Goal: Complete application form

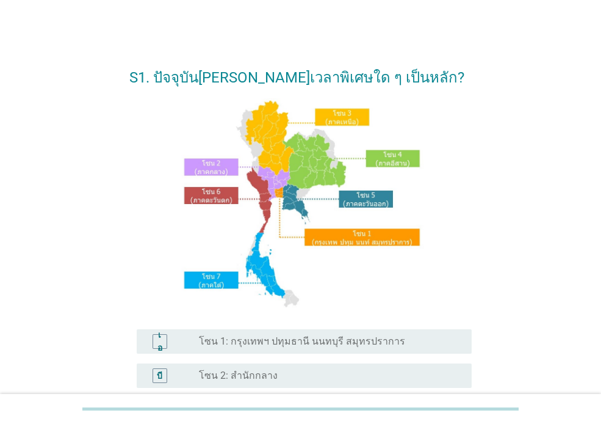
scroll to position [285, 0]
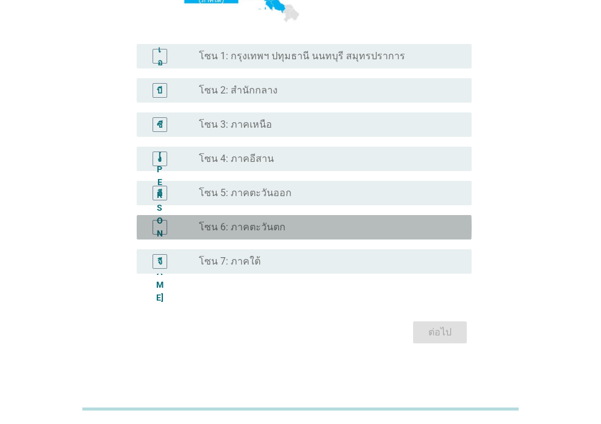
click at [239, 234] on div "ปุ่มวิทยุ[PERSON_NAME]เลือก โซน 6: ภาคตะวันตก" at bounding box center [330, 227] width 263 height 15
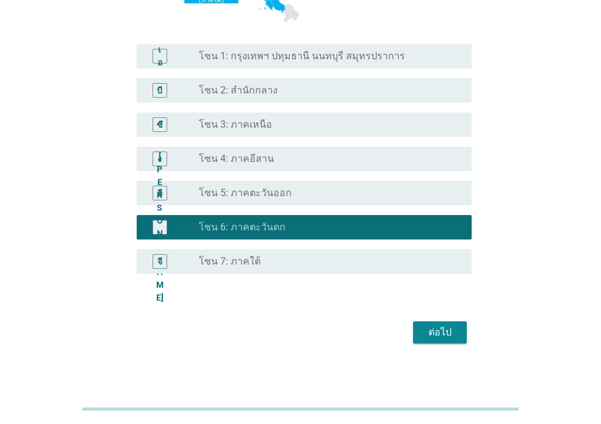
click at [432, 331] on font "ต่อไป" at bounding box center [439, 332] width 23 height 12
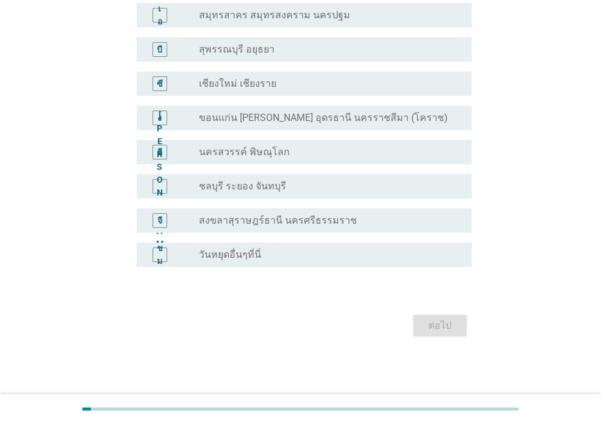
scroll to position [0, 0]
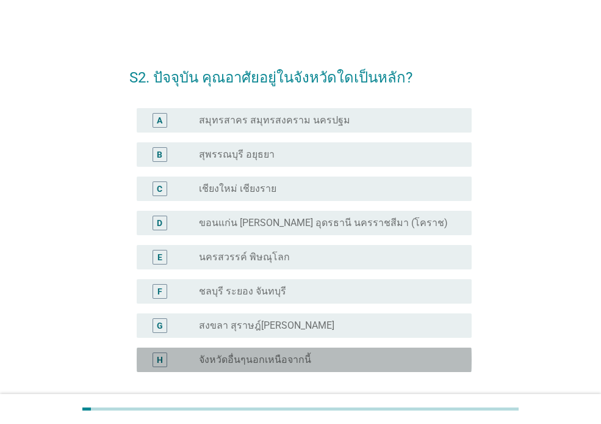
click at [319, 357] on div "radio_button_unchecked จังหวัดอื่นๆนอกเหนือจากนี้" at bounding box center [325, 359] width 253 height 12
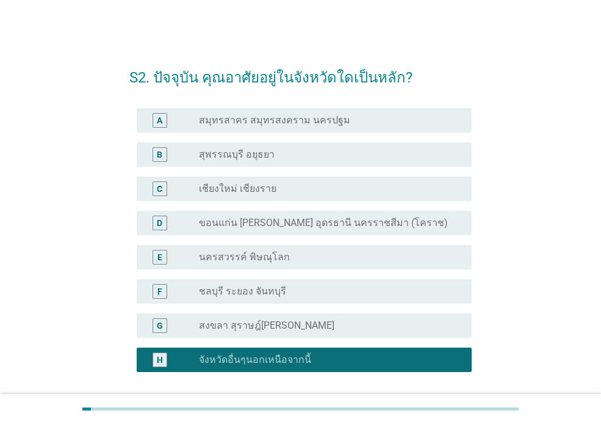
scroll to position [105, 0]
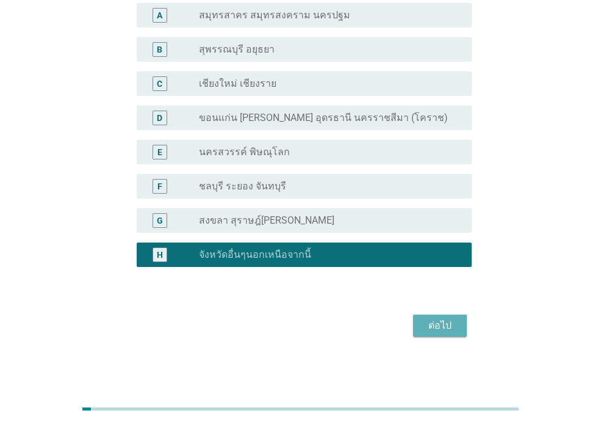
click at [428, 326] on div "ต่อไป" at bounding box center [440, 325] width 34 height 15
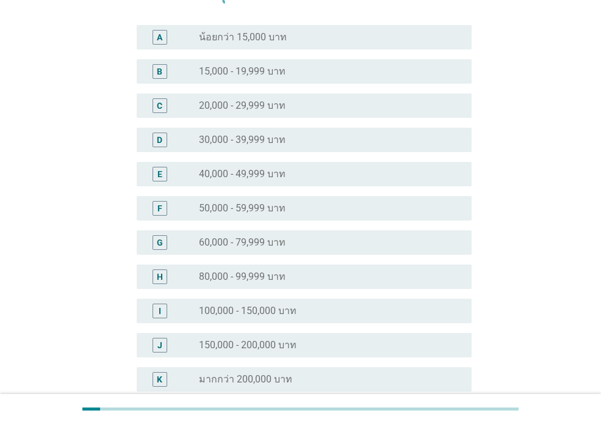
scroll to position [0, 0]
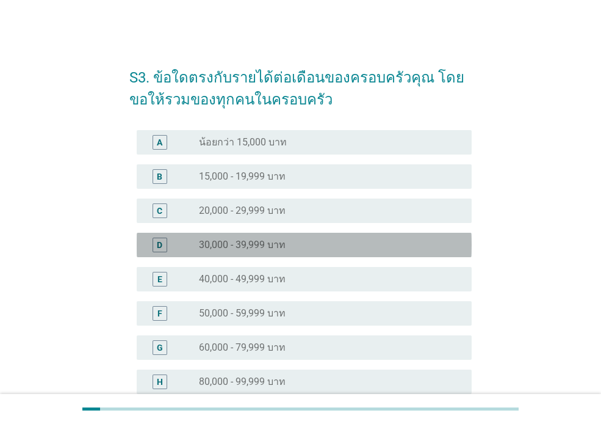
click at [157, 245] on div "D" at bounding box center [159, 244] width 5 height 13
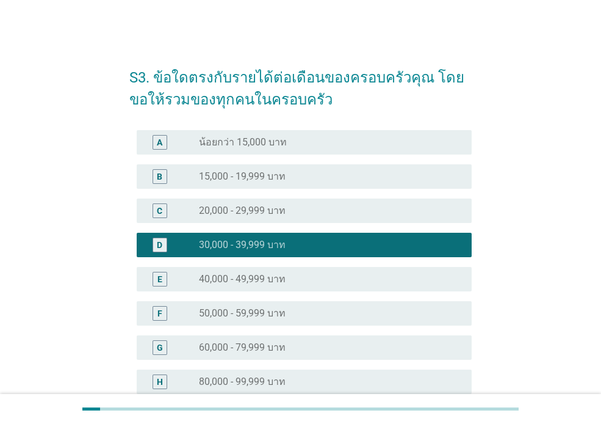
scroll to position [230, 0]
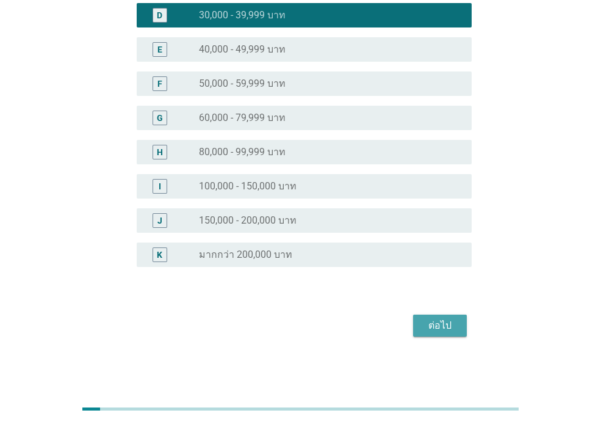
click at [438, 328] on div "ต่อไป" at bounding box center [440, 325] width 34 height 15
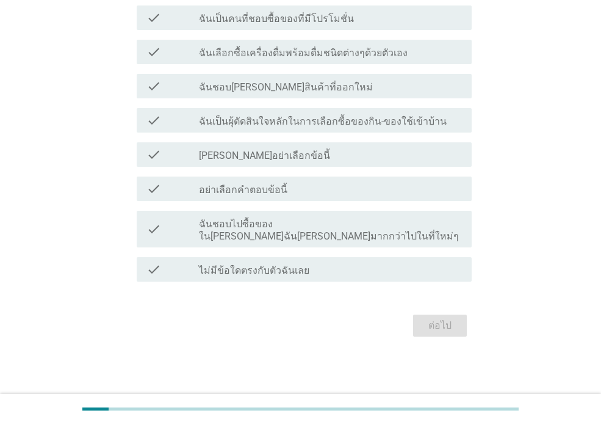
scroll to position [0, 0]
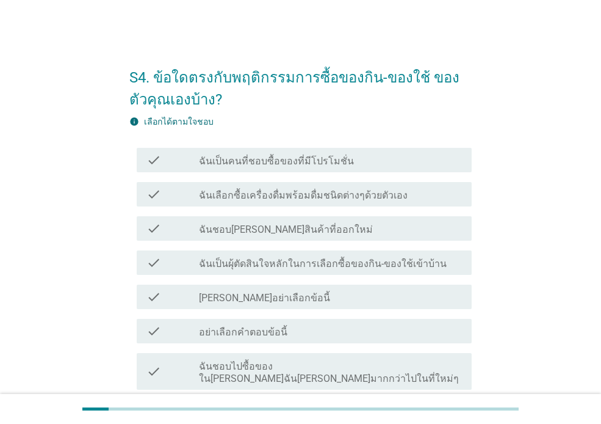
click at [410, 161] on div "check_box_outline_blank ฉันเป็นคนที่ชอบซื้อของที่มีโปรโมชั่น" at bounding box center [330, 160] width 263 height 15
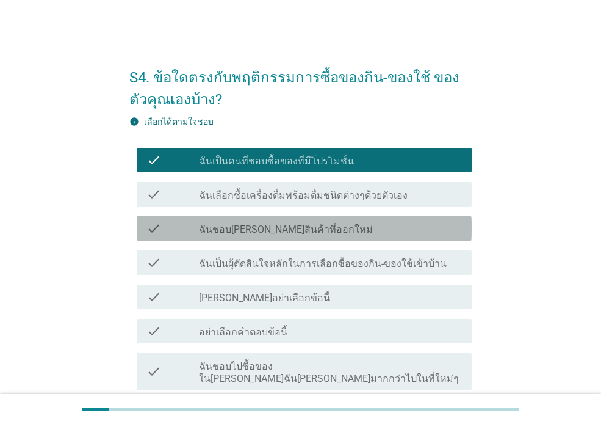
click at [409, 234] on div "check_box_outline_blank ฉันชอบ[PERSON_NAME]สินค้าที่ออกใหม่" at bounding box center [330, 228] width 263 height 15
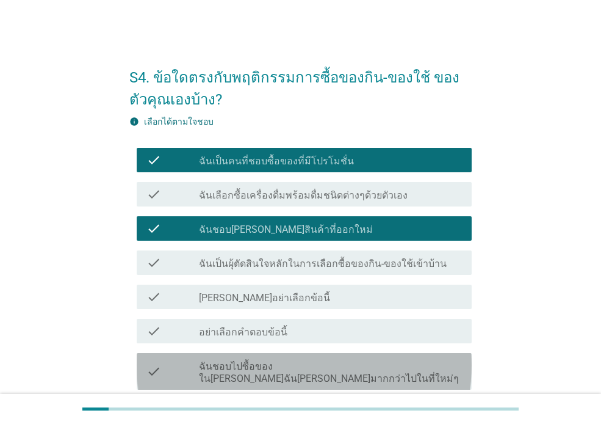
click at [442, 365] on div "check_box_outline_blank ฉันชอบไปซื้อของใน[PERSON_NAME]ฉัน[PERSON_NAME]มากกว่าไป…" at bounding box center [330, 371] width 263 height 27
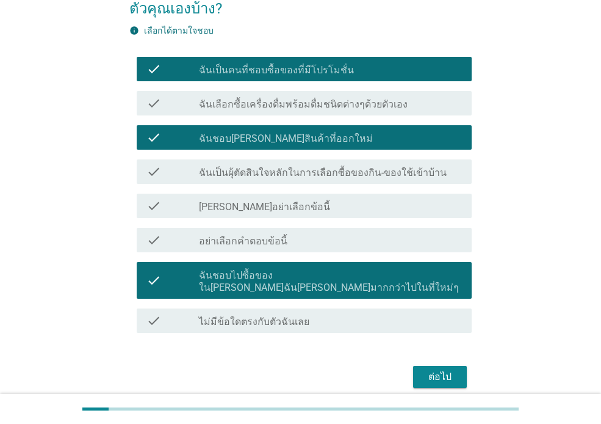
scroll to position [130, 0]
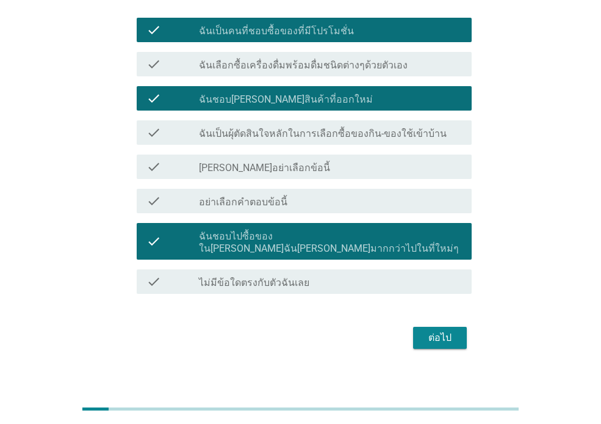
click at [448, 330] on div "ต่อไป" at bounding box center [440, 337] width 34 height 15
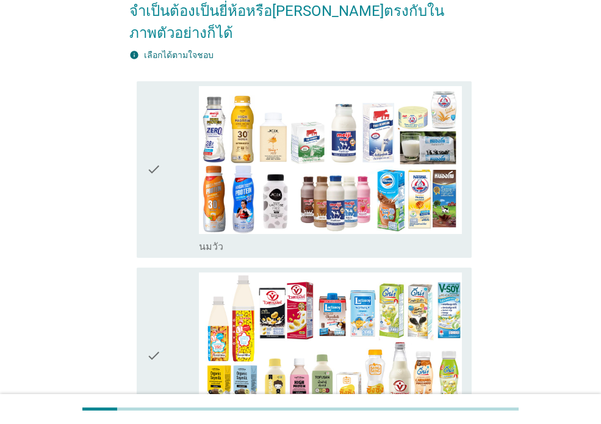
scroll to position [164, 0]
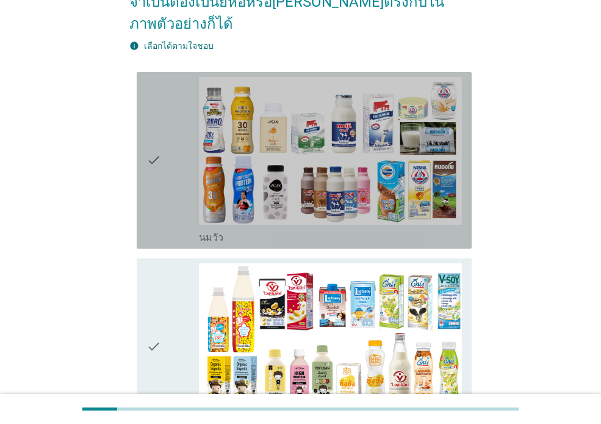
click at [184, 128] on div "check" at bounding box center [172, 160] width 52 height 167
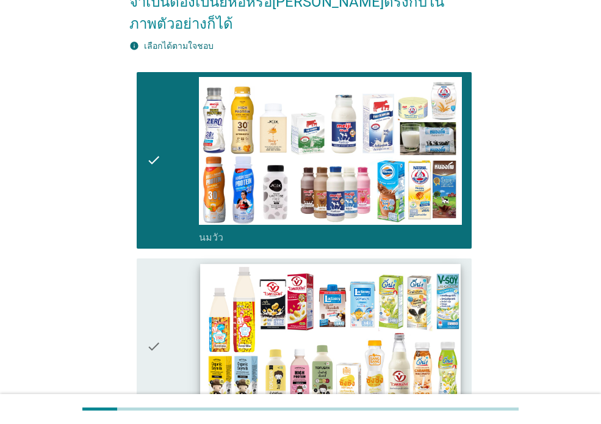
drag, startPoint x: 163, startPoint y: 290, endPoint x: 262, endPoint y: 291, distance: 98.9
click at [163, 291] on div "check" at bounding box center [172, 346] width 52 height 167
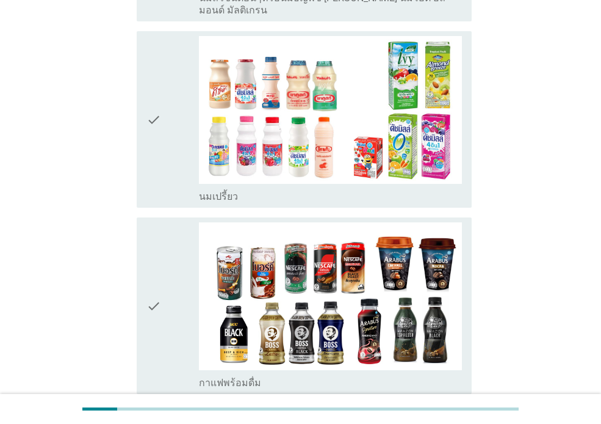
scroll to position [779, 0]
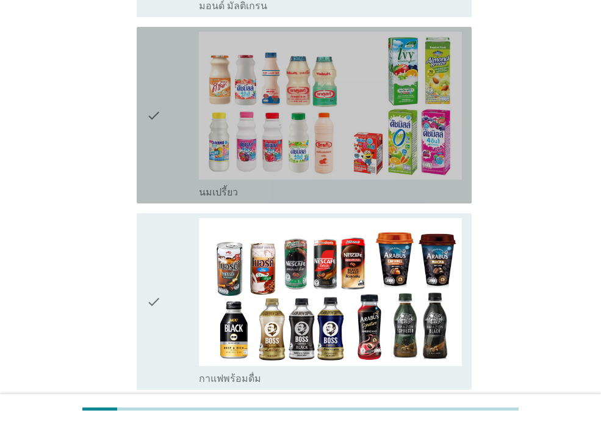
click at [152, 114] on icon "check" at bounding box center [153, 115] width 15 height 167
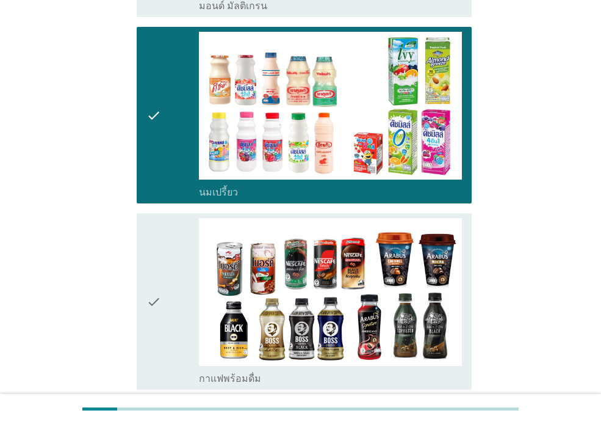
click at [178, 249] on div "check" at bounding box center [172, 301] width 52 height 167
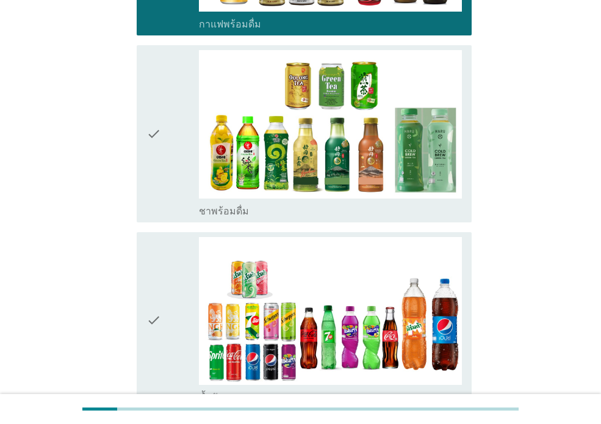
scroll to position [1138, 0]
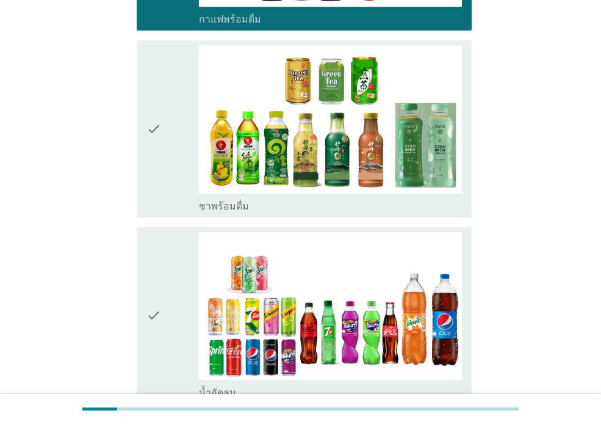
click at [145, 128] on div "check check_box_outline_blank ชาพร้อมดื่ม" at bounding box center [304, 128] width 335 height 176
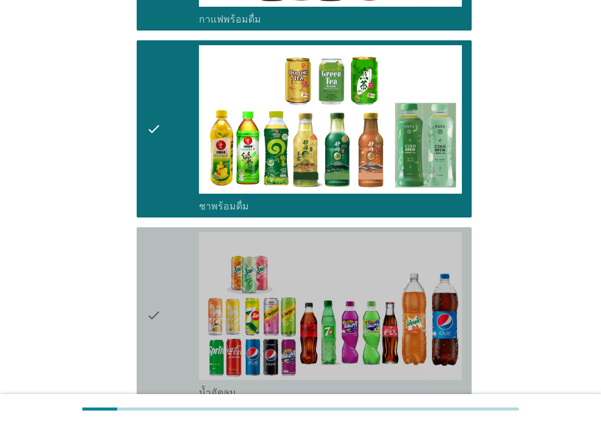
click at [177, 237] on div "check" at bounding box center [172, 315] width 52 height 167
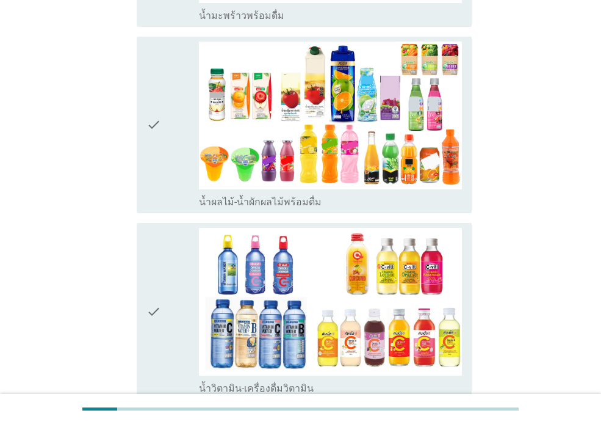
scroll to position [1705, 0]
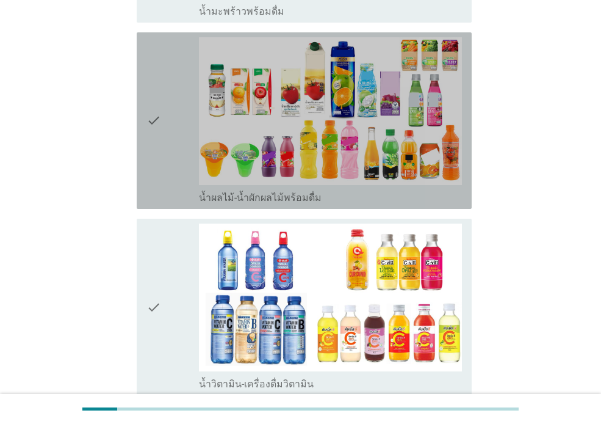
click at [157, 86] on icon "check" at bounding box center [153, 120] width 15 height 167
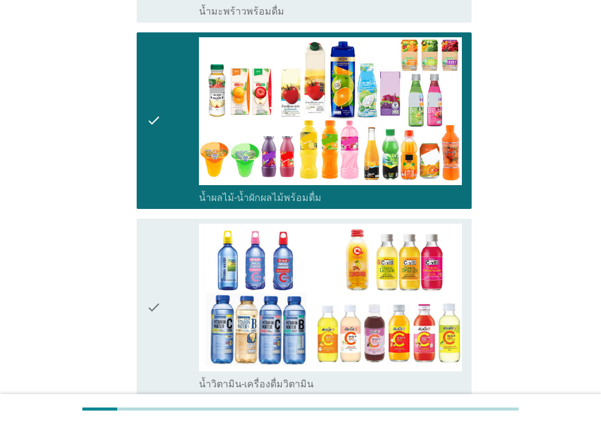
click at [165, 245] on div "check" at bounding box center [172, 306] width 52 height 167
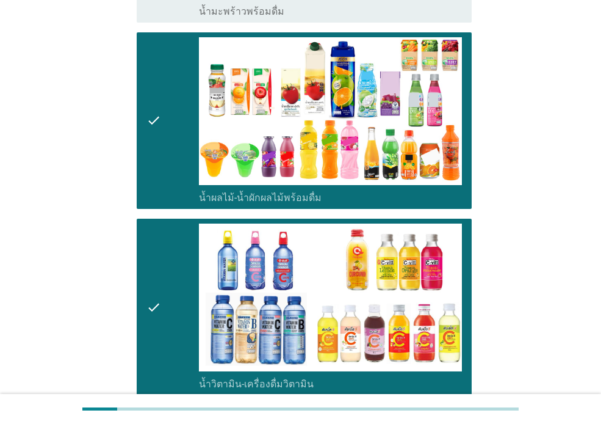
scroll to position [1990, 0]
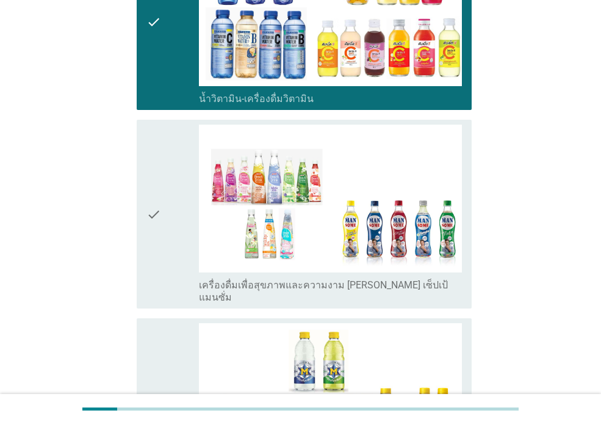
click at [153, 190] on icon "check" at bounding box center [153, 214] width 15 height 179
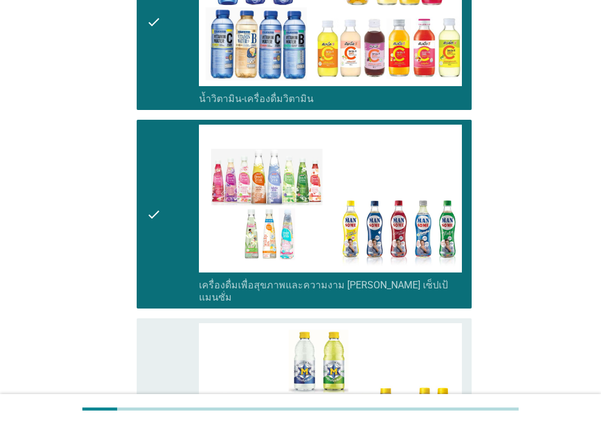
scroll to position [2275, 0]
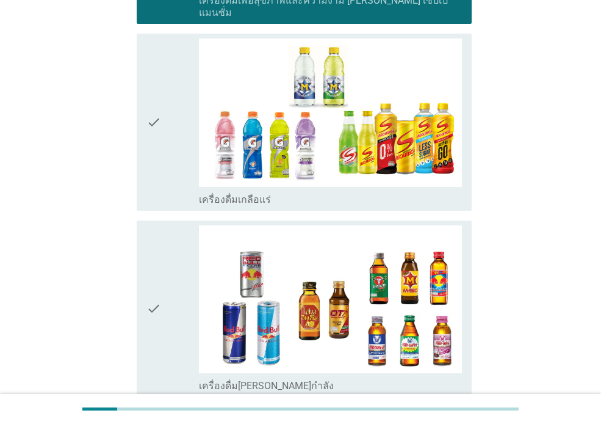
click at [167, 87] on div "check" at bounding box center [172, 121] width 52 height 167
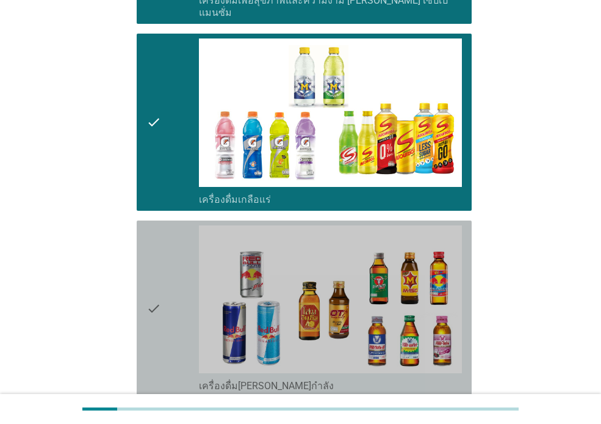
click at [175, 225] on div "check" at bounding box center [172, 308] width 52 height 167
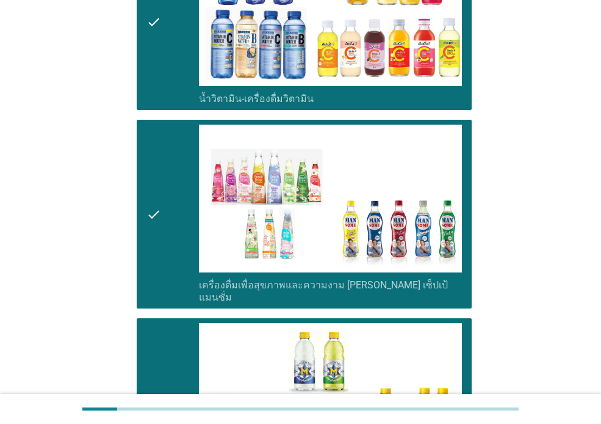
scroll to position [2564, 0]
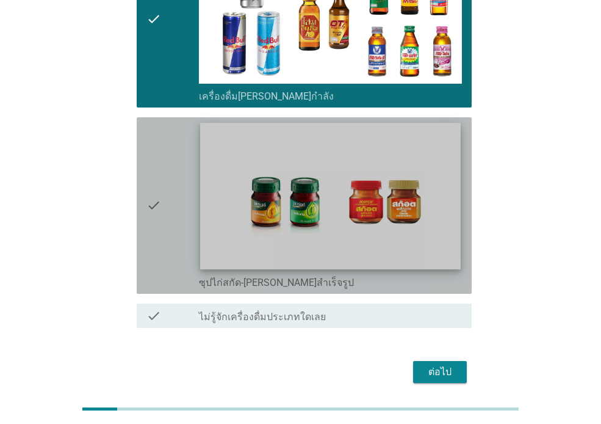
click at [353, 165] on img at bounding box center [330, 196] width 260 height 146
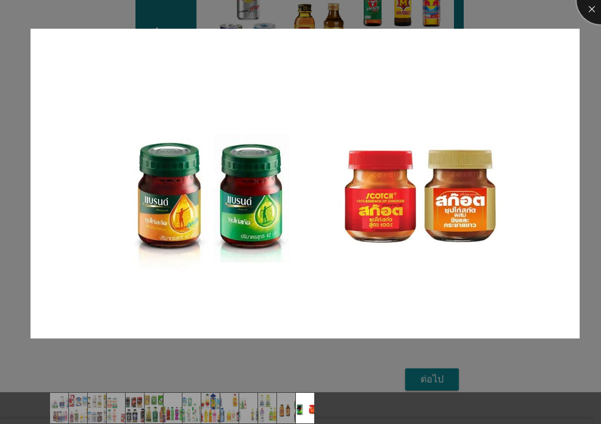
click at [595, 12] on div at bounding box center [601, 0] width 49 height 49
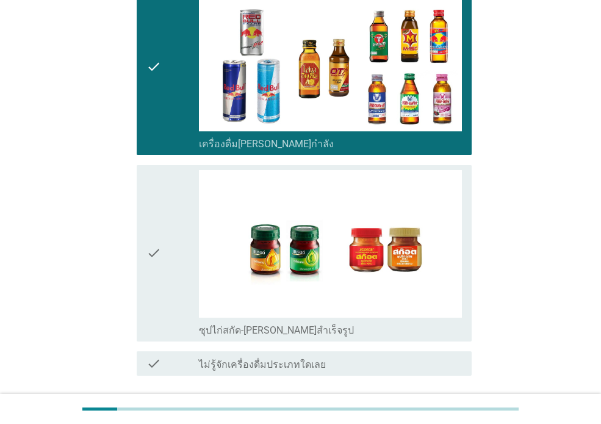
click at [168, 235] on div "check" at bounding box center [172, 253] width 52 height 167
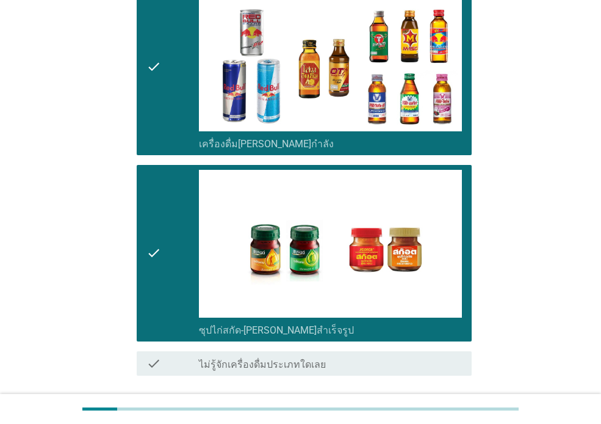
click at [436, 412] on div "ต่อไป" at bounding box center [440, 419] width 34 height 15
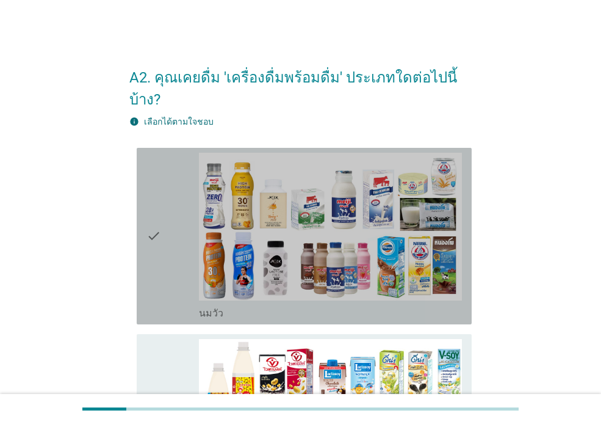
click at [172, 228] on div "check" at bounding box center [172, 236] width 52 height 167
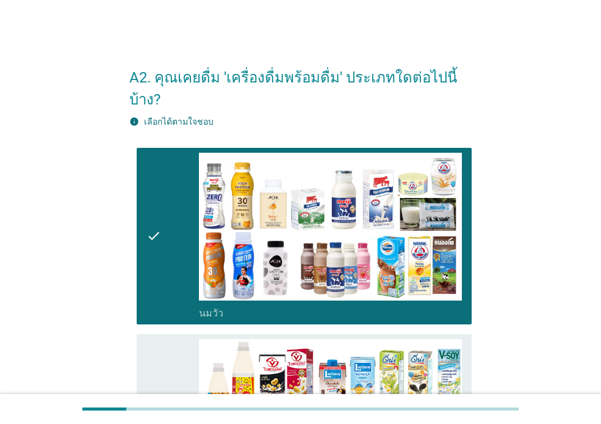
click at [181, 356] on div "check" at bounding box center [172, 422] width 52 height 167
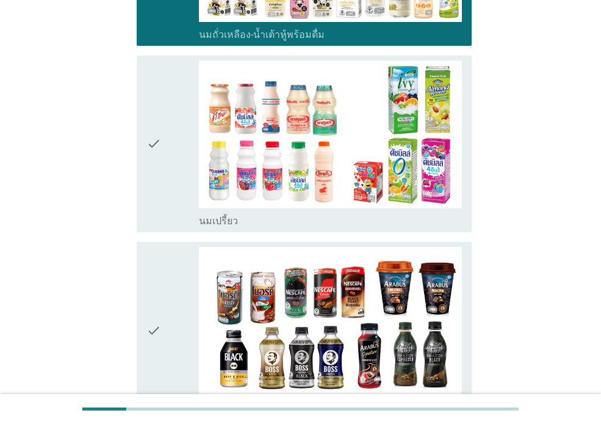
scroll to position [484, 0]
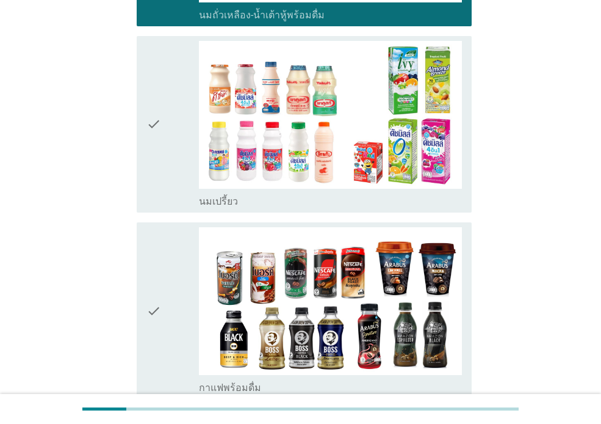
click at [146, 132] on div "check check_box_outline_blank นมเปรี้ยว" at bounding box center [304, 124] width 335 height 176
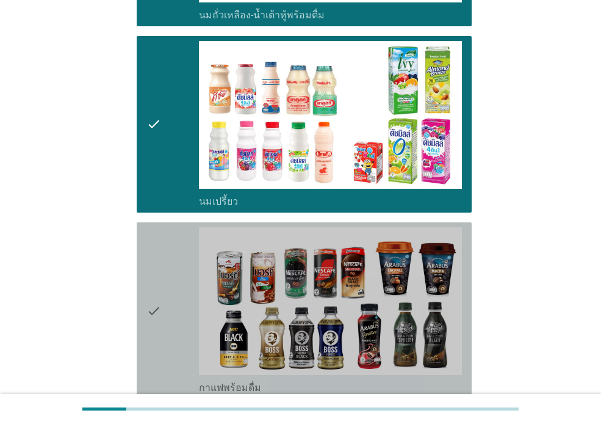
click at [150, 262] on icon "check" at bounding box center [153, 310] width 15 height 167
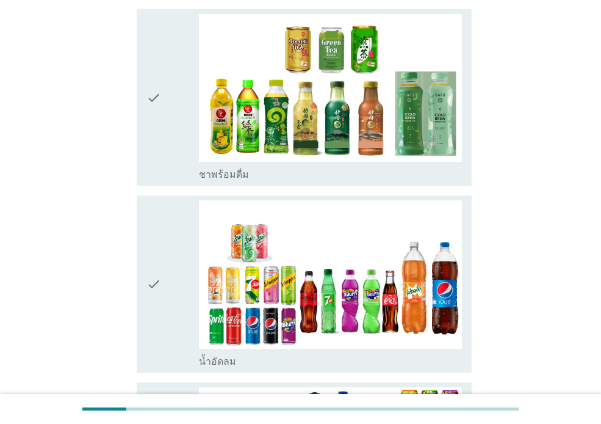
scroll to position [887, 0]
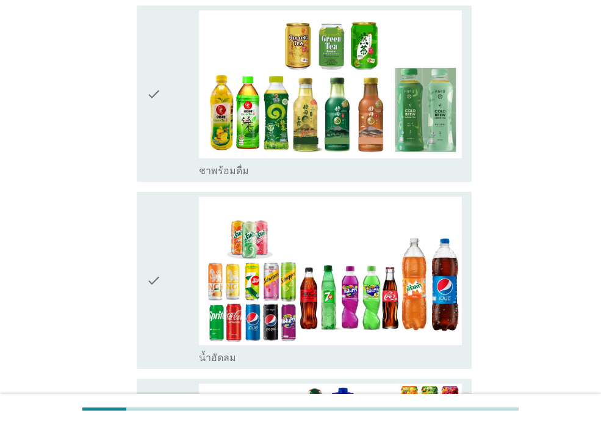
click at [163, 117] on div "check" at bounding box center [172, 93] width 52 height 167
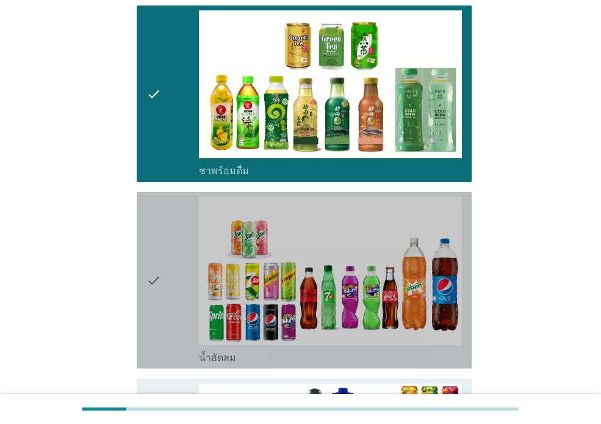
click at [172, 226] on div "check" at bounding box center [172, 280] width 52 height 167
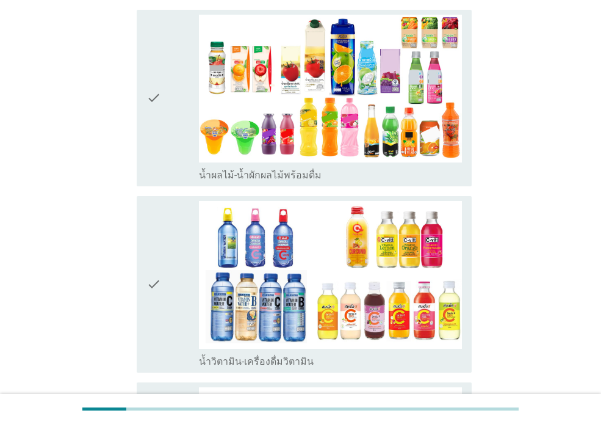
scroll to position [1274, 0]
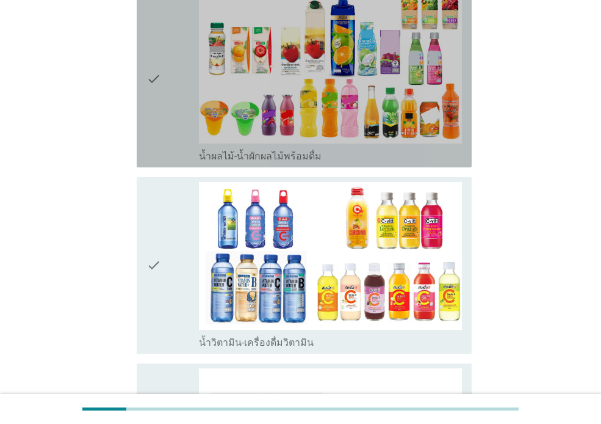
click at [171, 101] on div "check" at bounding box center [172, 79] width 52 height 167
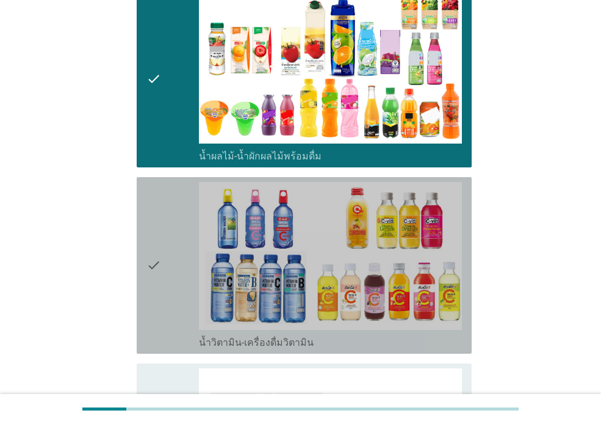
click at [158, 192] on icon "check" at bounding box center [153, 265] width 15 height 167
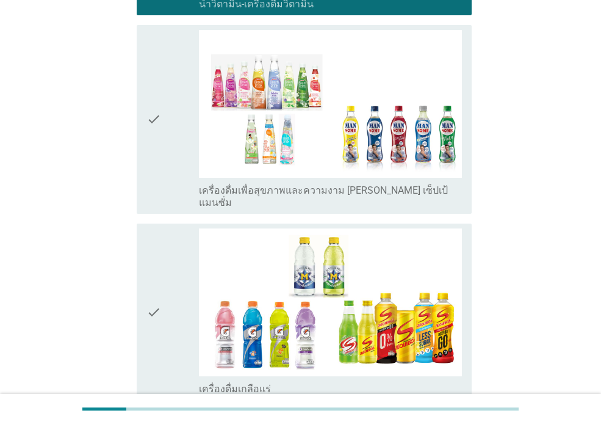
scroll to position [1616, 0]
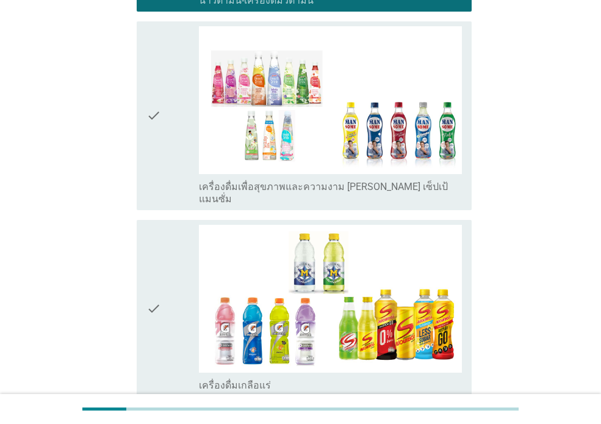
click at [153, 312] on icon "check" at bounding box center [153, 308] width 15 height 167
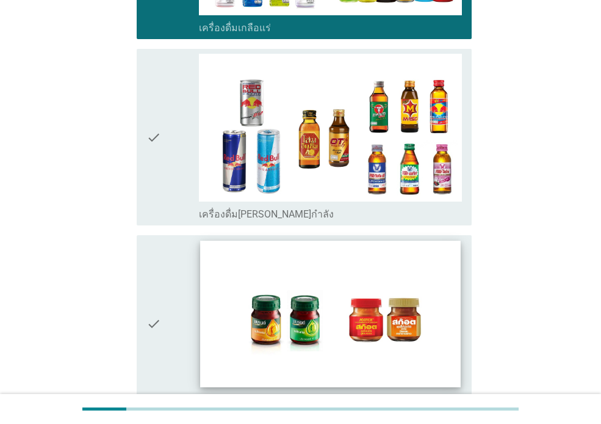
scroll to position [1977, 0]
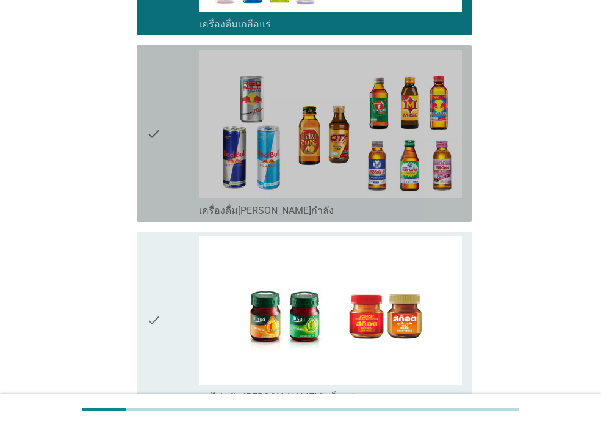
click at [175, 148] on div "check" at bounding box center [172, 133] width 52 height 167
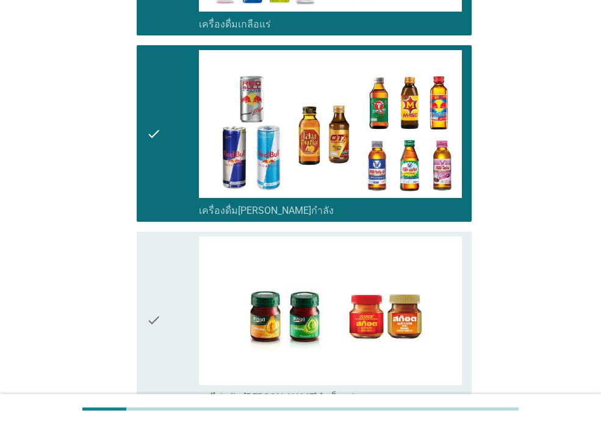
click at [173, 236] on div "check" at bounding box center [172, 319] width 52 height 167
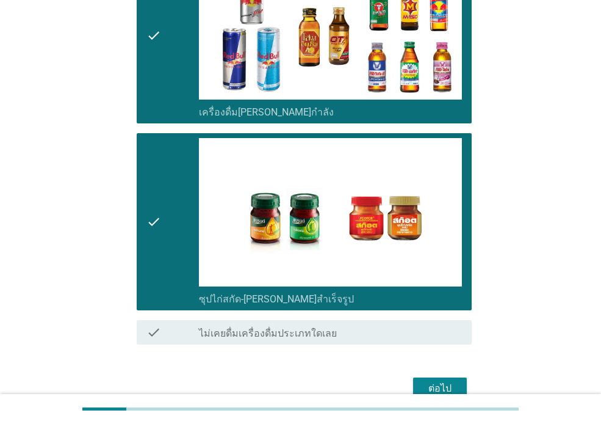
scroll to position [2104, 0]
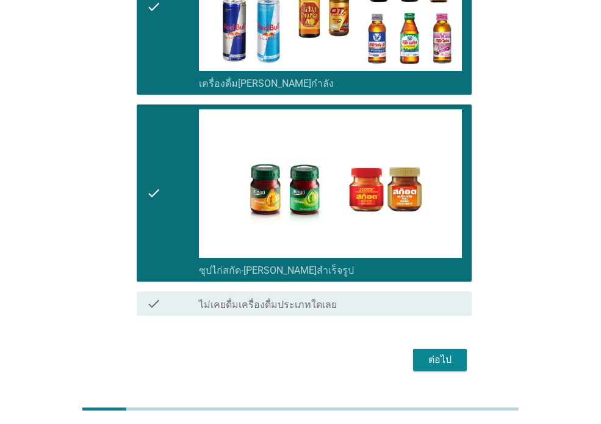
click at [450, 352] on div "ต่อไป" at bounding box center [440, 359] width 34 height 15
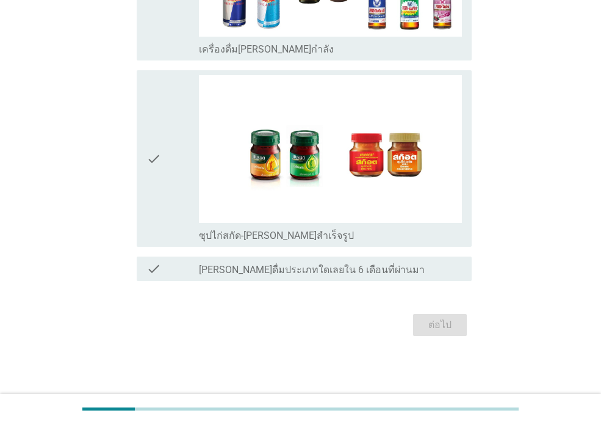
scroll to position [0, 0]
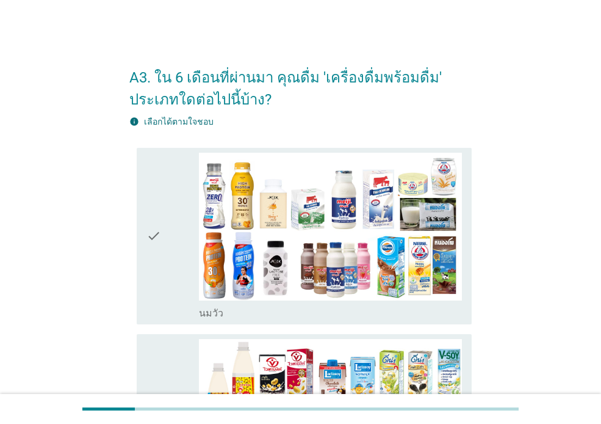
click at [170, 251] on div "check" at bounding box center [172, 236] width 52 height 167
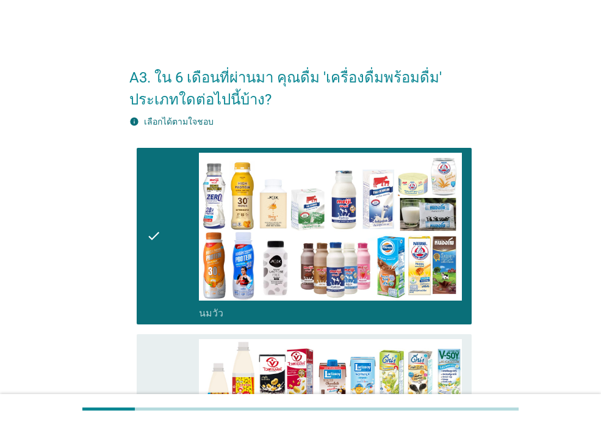
click at [164, 345] on div "check" at bounding box center [172, 422] width 52 height 167
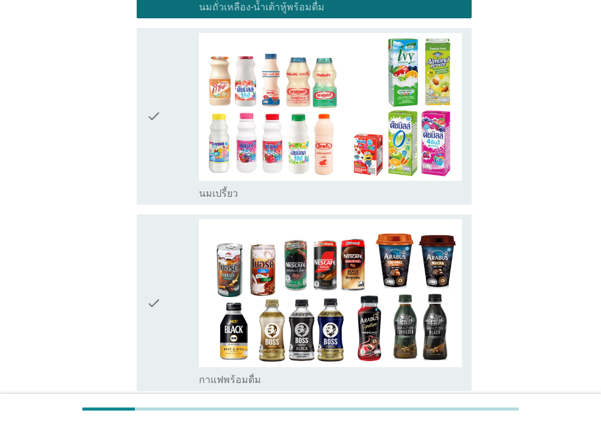
scroll to position [514, 0]
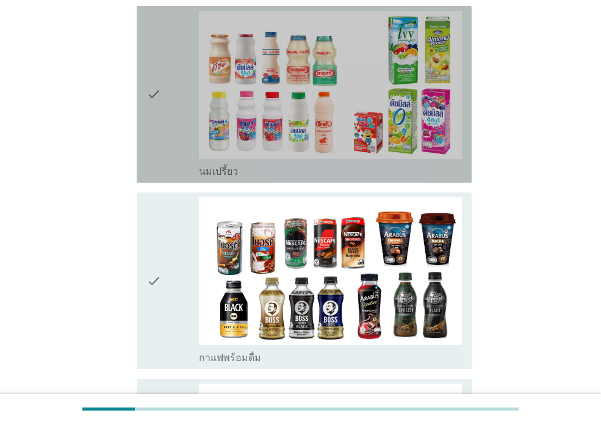
click at [164, 113] on div "check" at bounding box center [172, 94] width 52 height 167
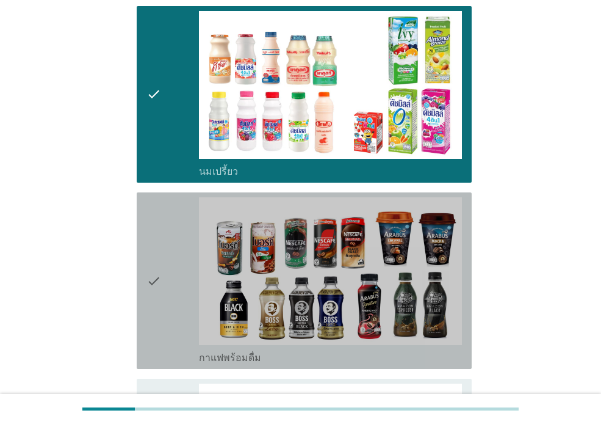
click at [164, 220] on div "check" at bounding box center [172, 280] width 52 height 167
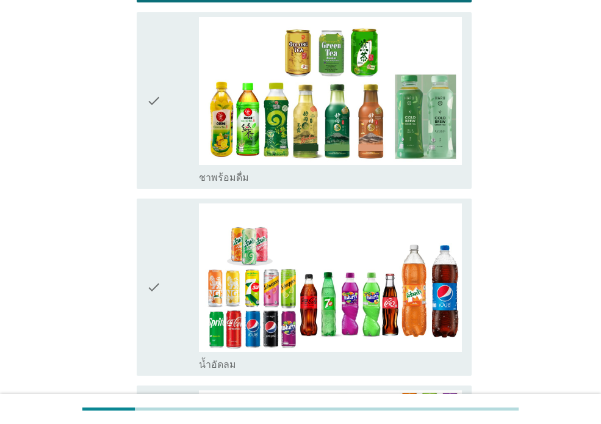
scroll to position [887, 0]
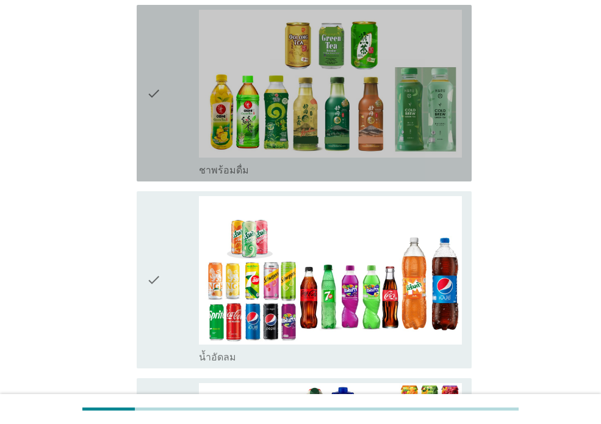
click at [167, 137] on div "check" at bounding box center [172, 93] width 52 height 167
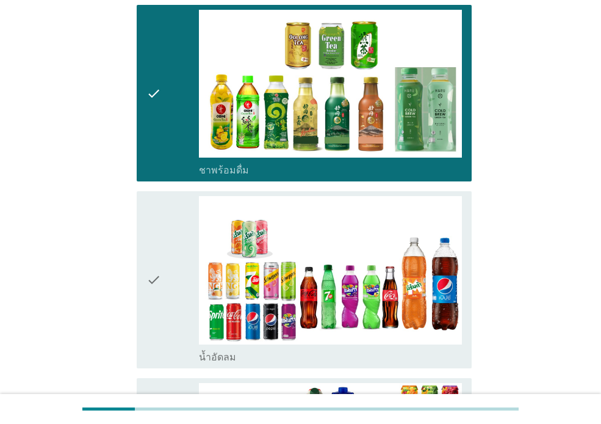
click at [178, 219] on div "check" at bounding box center [172, 279] width 52 height 167
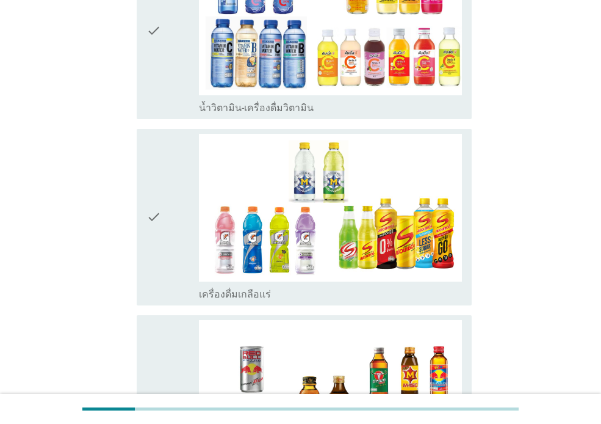
scroll to position [1527, 0]
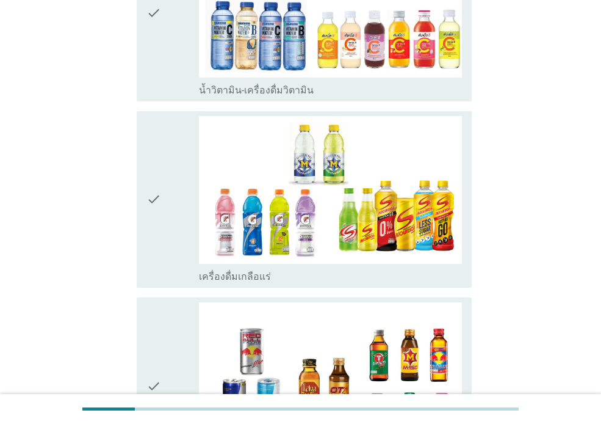
click at [169, 73] on div "check" at bounding box center [172, 13] width 52 height 167
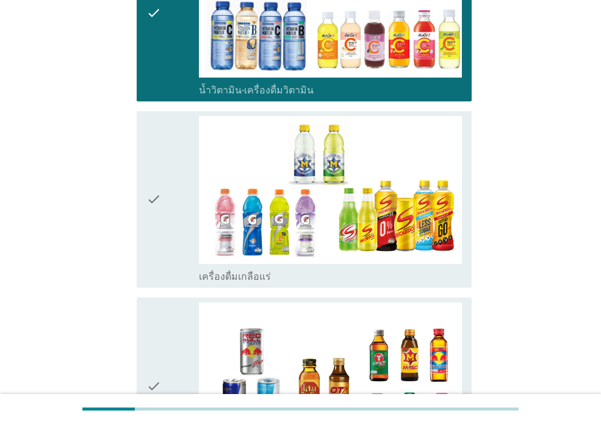
click at [169, 145] on div "check" at bounding box center [172, 199] width 52 height 167
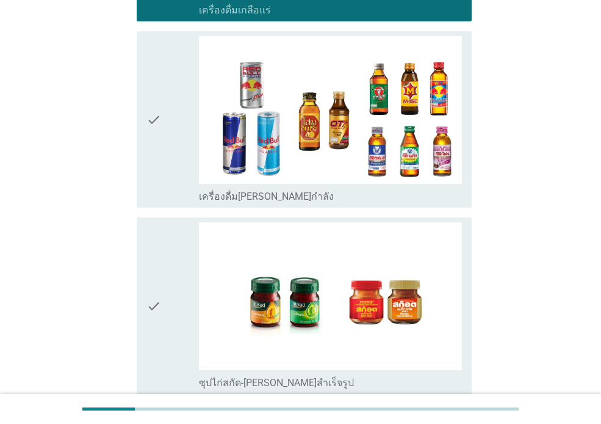
scroll to position [1814, 0]
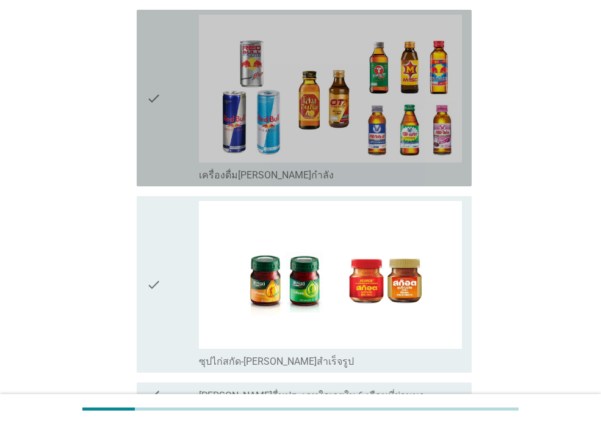
click at [176, 125] on div "check" at bounding box center [172, 98] width 52 height 167
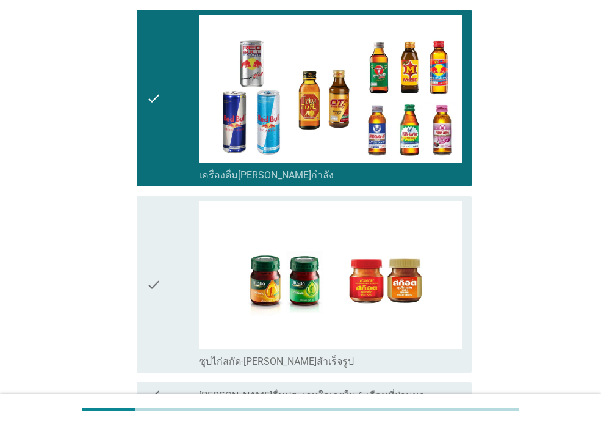
click at [165, 248] on div "check" at bounding box center [172, 284] width 52 height 167
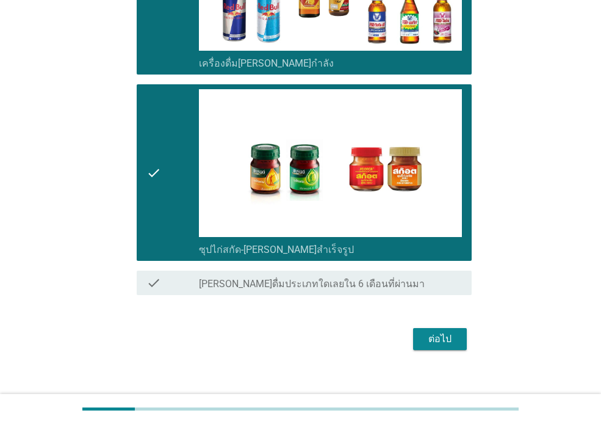
scroll to position [1940, 0]
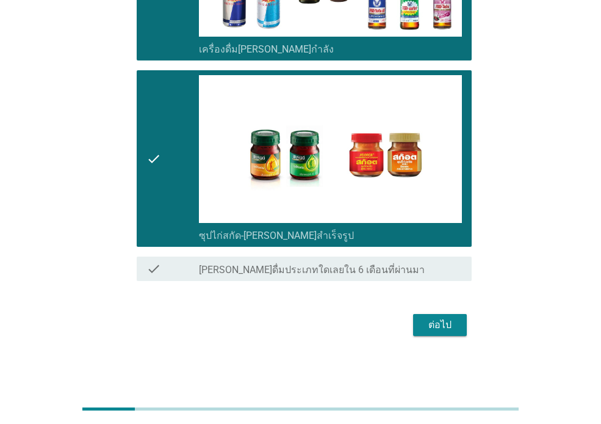
click at [441, 321] on div "ต่อไป" at bounding box center [440, 324] width 34 height 15
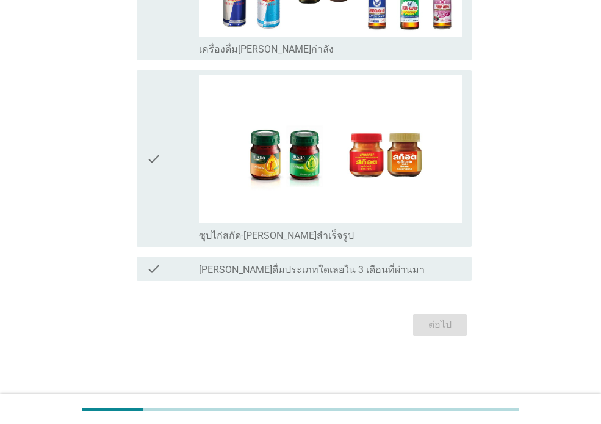
scroll to position [0, 0]
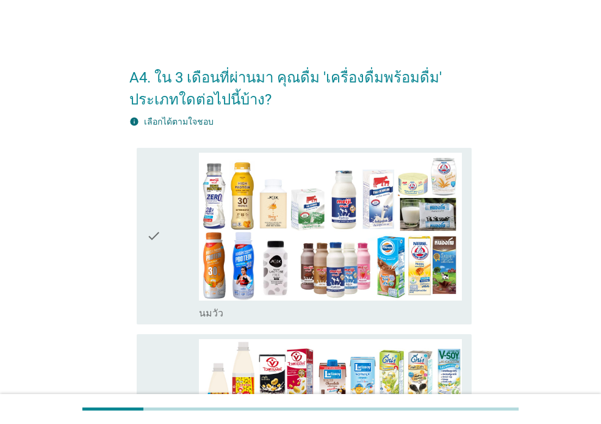
click at [181, 230] on div "check" at bounding box center [172, 236] width 52 height 167
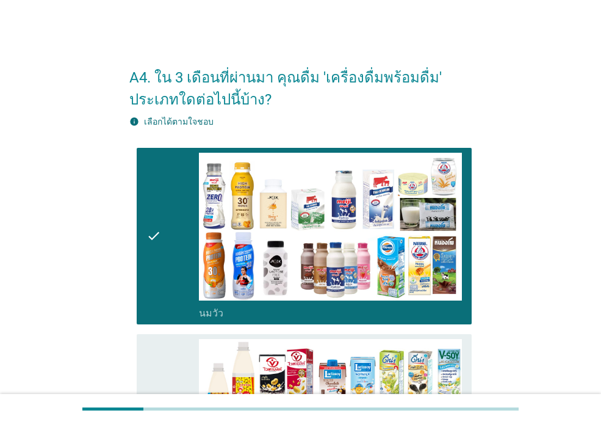
click at [159, 345] on icon "check" at bounding box center [153, 422] width 15 height 167
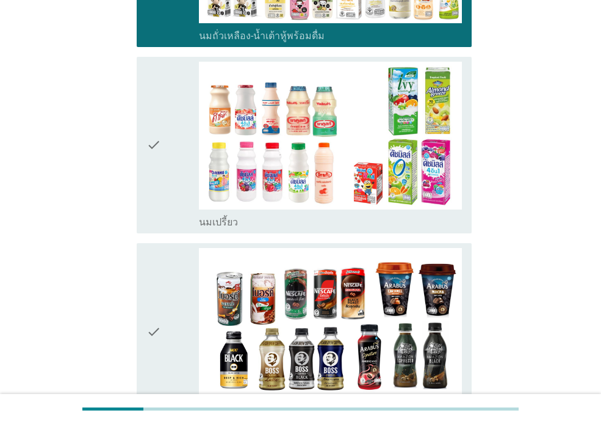
scroll to position [506, 0]
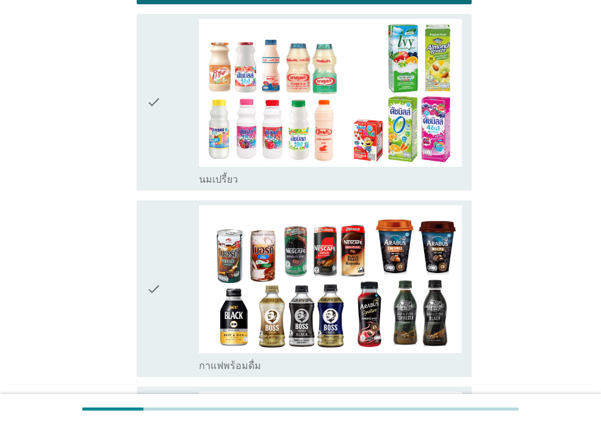
click at [178, 131] on div "check" at bounding box center [172, 102] width 52 height 167
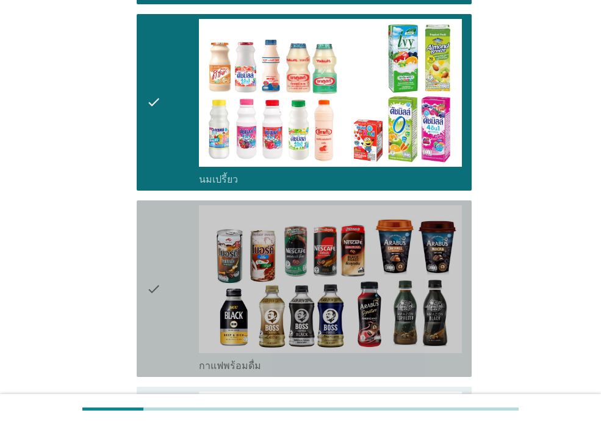
click at [174, 250] on div "check" at bounding box center [172, 288] width 52 height 167
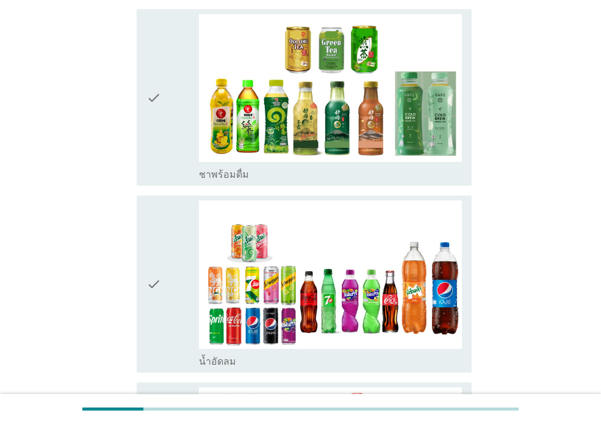
scroll to position [887, 0]
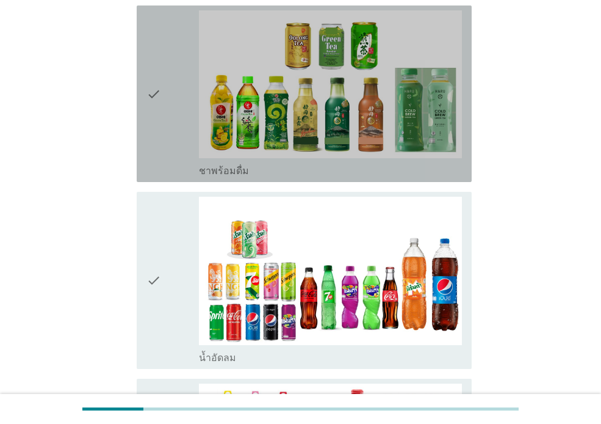
click at [175, 142] on div "check" at bounding box center [172, 93] width 52 height 167
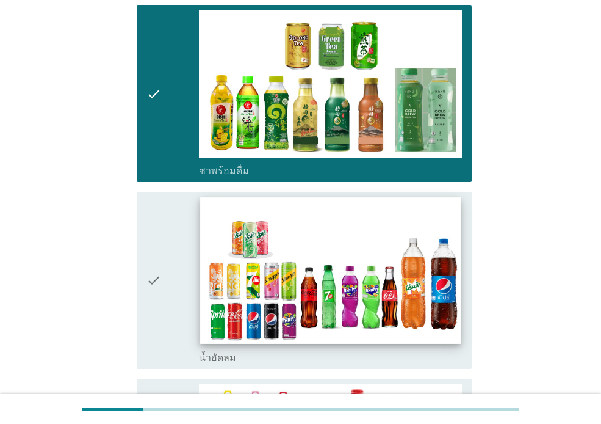
drag, startPoint x: 162, startPoint y: 243, endPoint x: 324, endPoint y: 269, distance: 164.5
click at [163, 244] on div "check" at bounding box center [172, 280] width 52 height 167
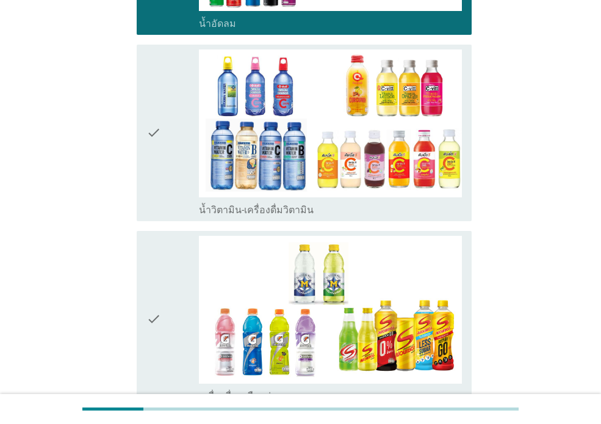
scroll to position [1251, 0]
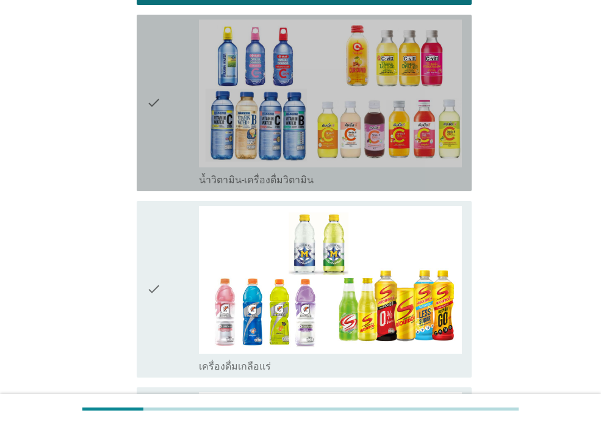
click at [165, 143] on div "check" at bounding box center [172, 103] width 52 height 167
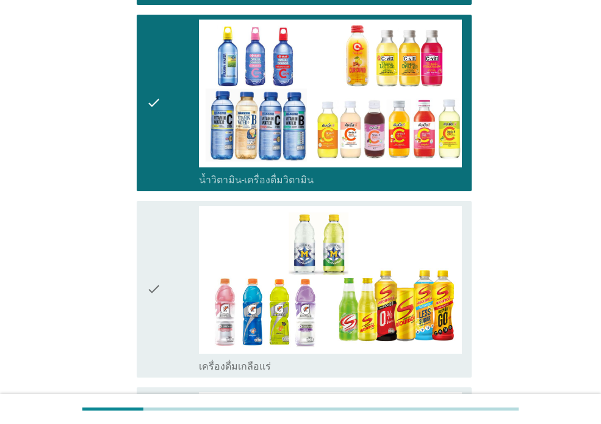
click at [170, 249] on div "check" at bounding box center [172, 289] width 52 height 167
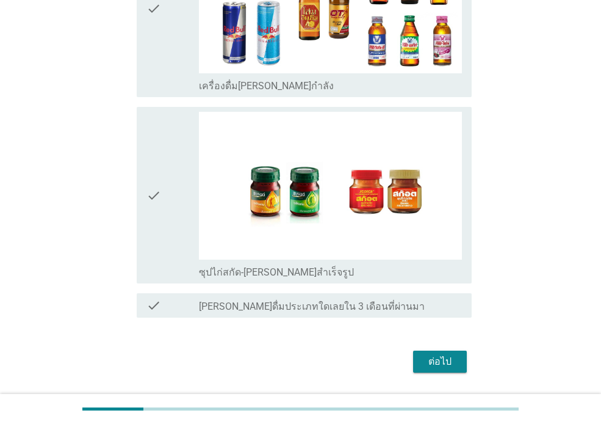
scroll to position [1727, 0]
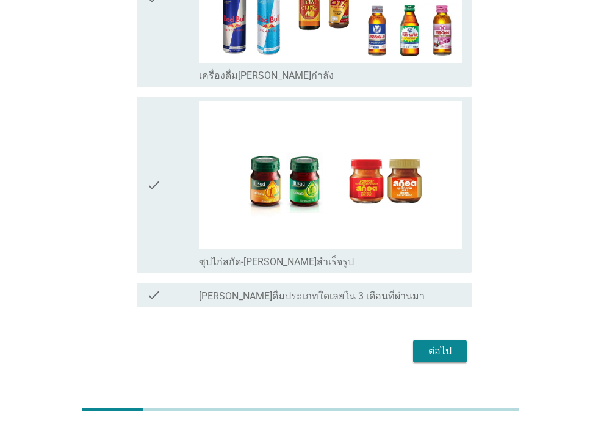
click at [156, 193] on icon "check" at bounding box center [153, 184] width 15 height 167
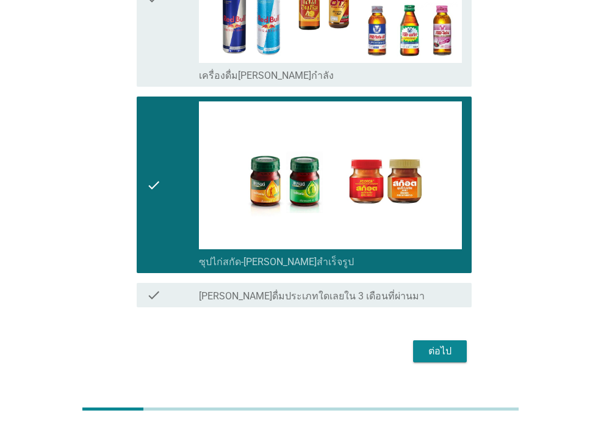
click at [444, 344] on div "ต่อไป" at bounding box center [440, 351] width 34 height 15
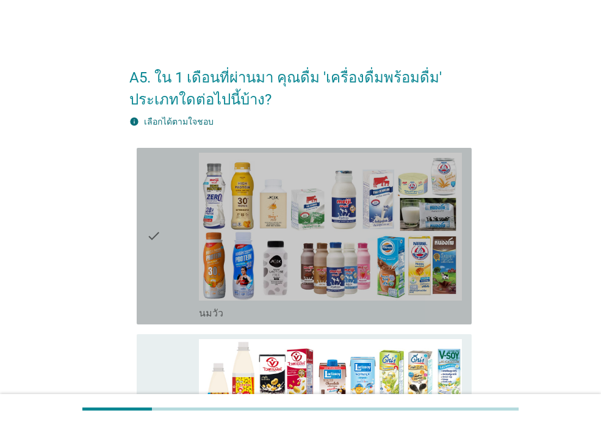
click at [184, 244] on div "check" at bounding box center [172, 236] width 52 height 167
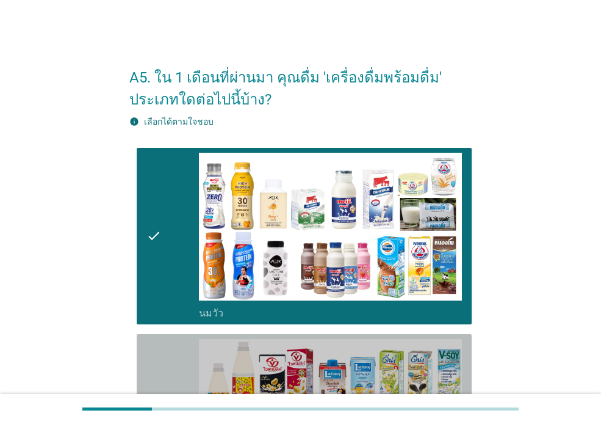
click at [167, 355] on div "check" at bounding box center [172, 422] width 52 height 167
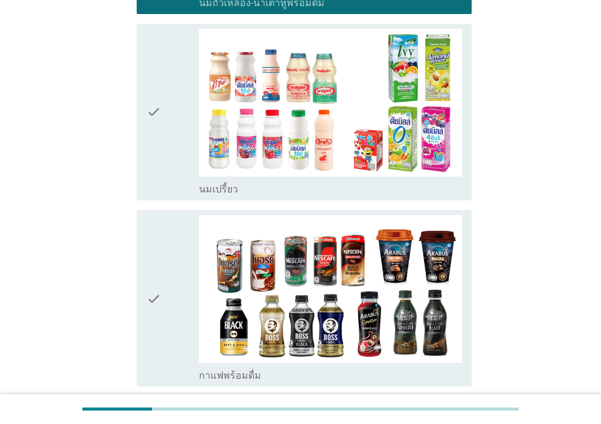
scroll to position [499, 0]
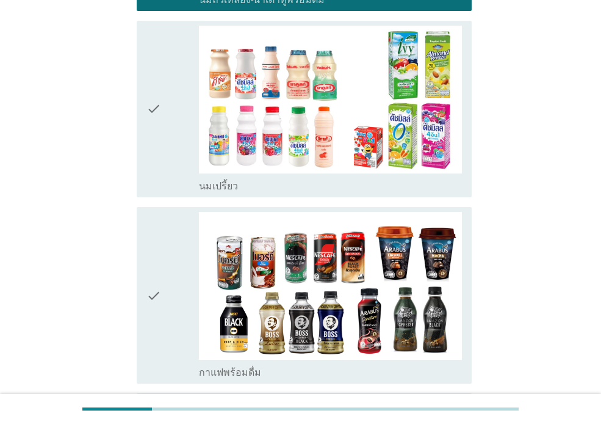
click at [161, 156] on icon "check" at bounding box center [153, 109] width 15 height 167
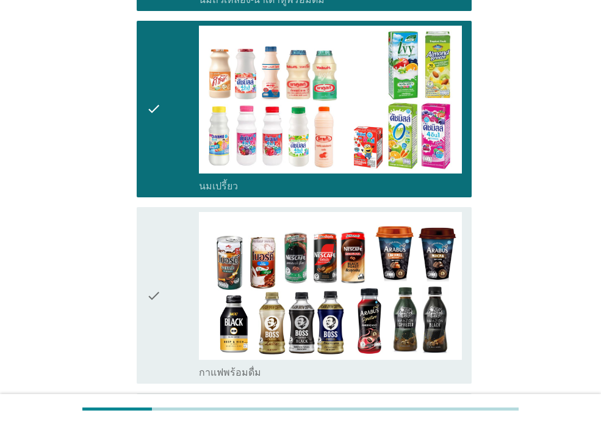
click at [161, 241] on icon "check" at bounding box center [153, 295] width 15 height 167
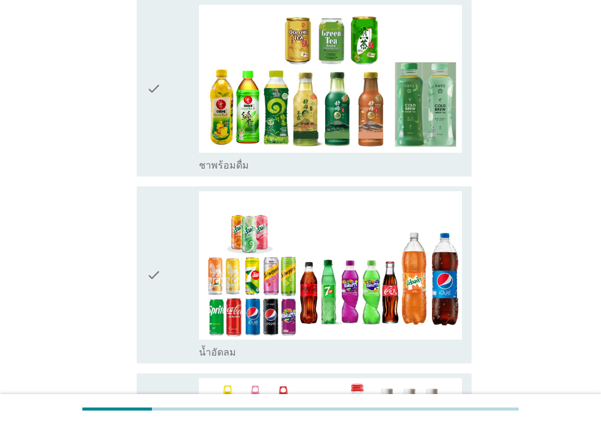
scroll to position [905, 0]
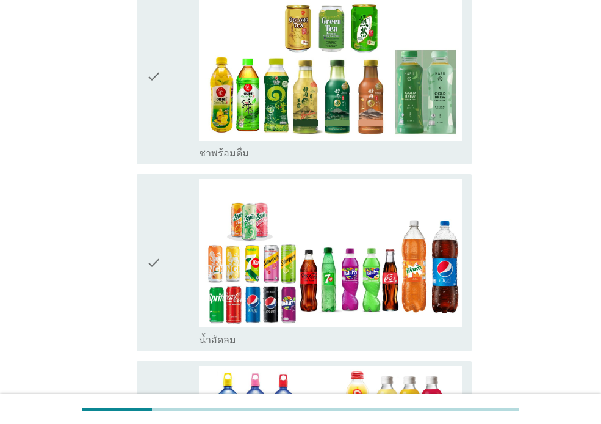
click at [179, 131] on div "check" at bounding box center [172, 76] width 52 height 167
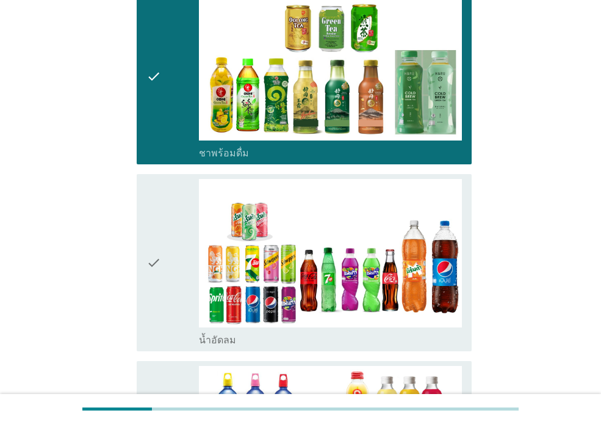
click at [172, 214] on div "check" at bounding box center [172, 262] width 52 height 167
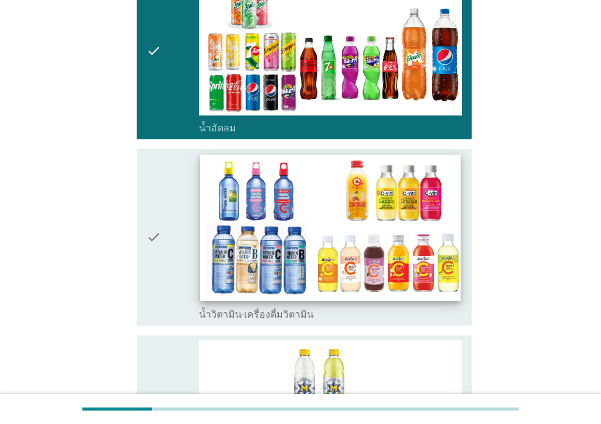
scroll to position [1119, 0]
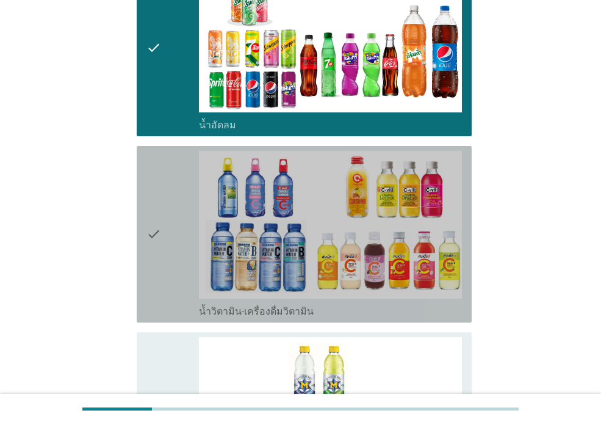
click at [167, 279] on div "check" at bounding box center [172, 234] width 52 height 167
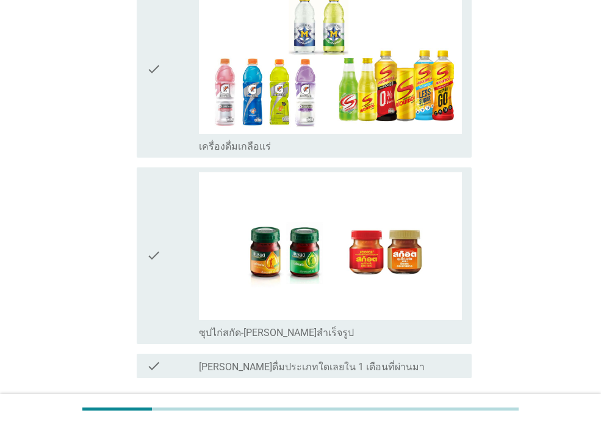
scroll to position [1480, 0]
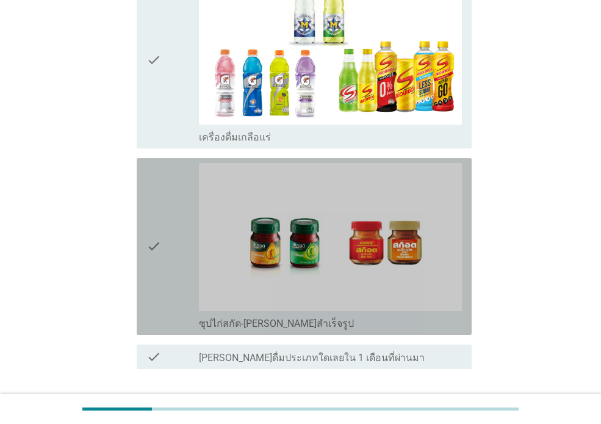
click at [175, 278] on div "check" at bounding box center [172, 246] width 52 height 167
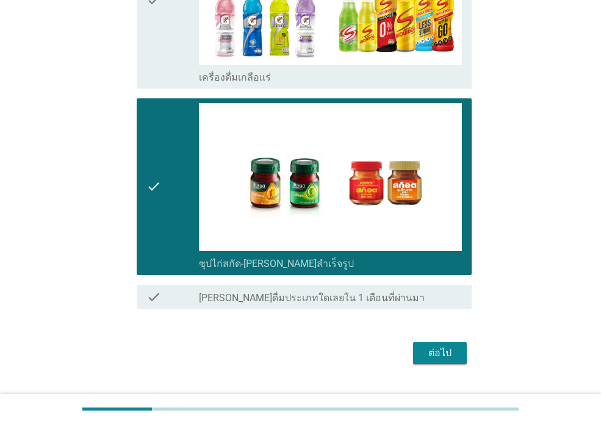
scroll to position [1567, 0]
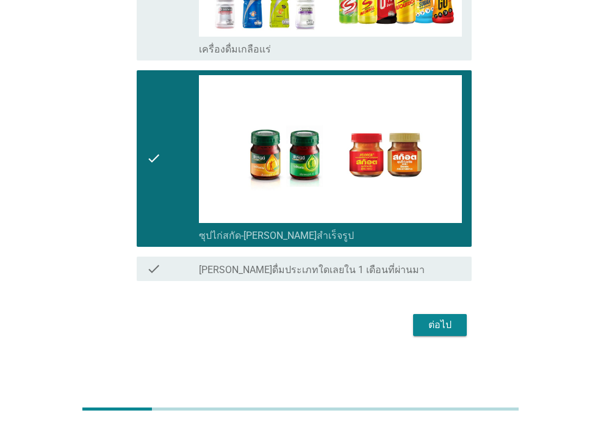
click at [446, 327] on div "ต่อไป" at bounding box center [440, 324] width 34 height 15
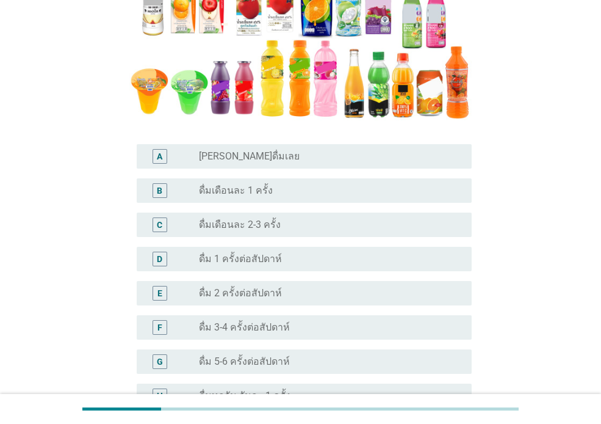
scroll to position [251, 0]
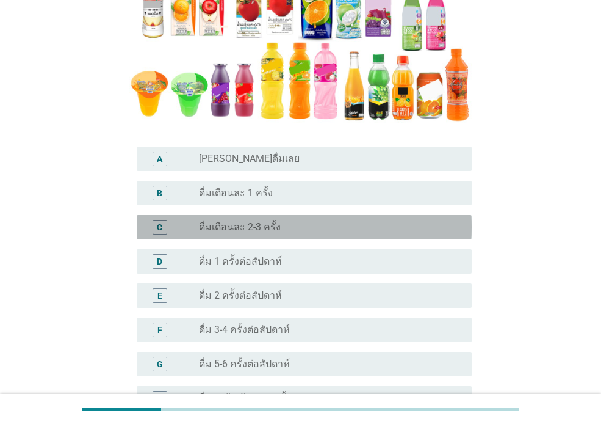
click at [318, 225] on div "radio_button_unchecked ดื่มเดือนละ 2-3 ครั้ง" at bounding box center [325, 227] width 253 height 12
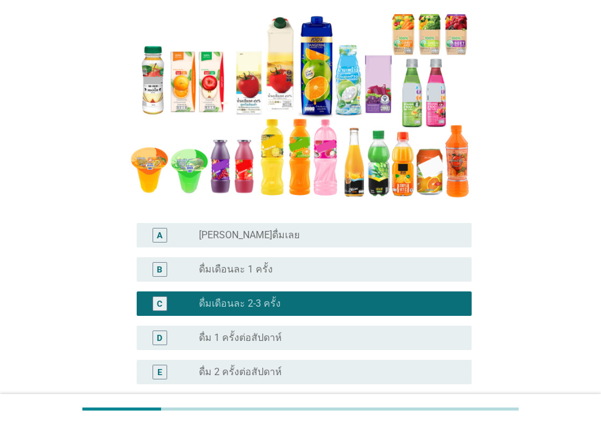
scroll to position [195, 0]
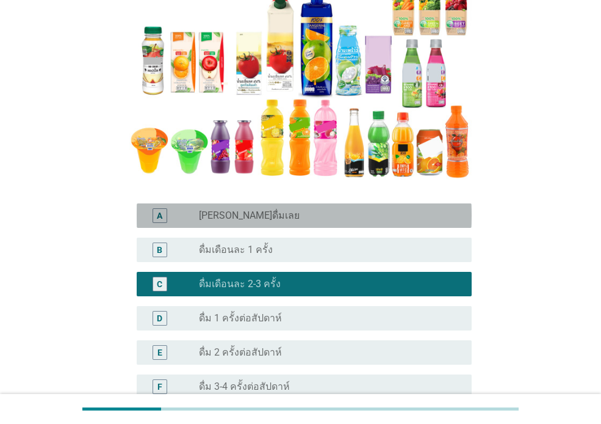
click at [293, 214] on div "radio_button_unchecked [PERSON_NAME]ดื่มเลย" at bounding box center [325, 215] width 253 height 12
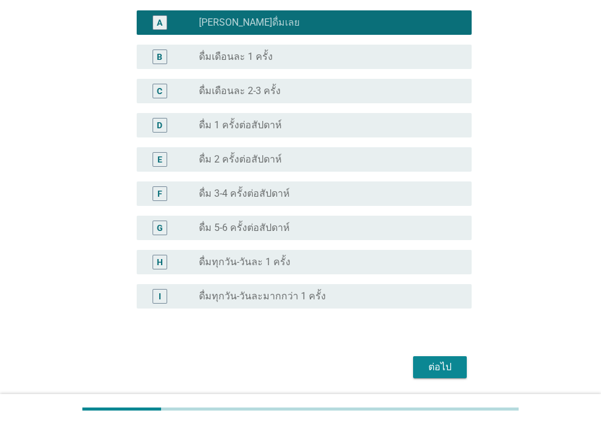
scroll to position [429, 0]
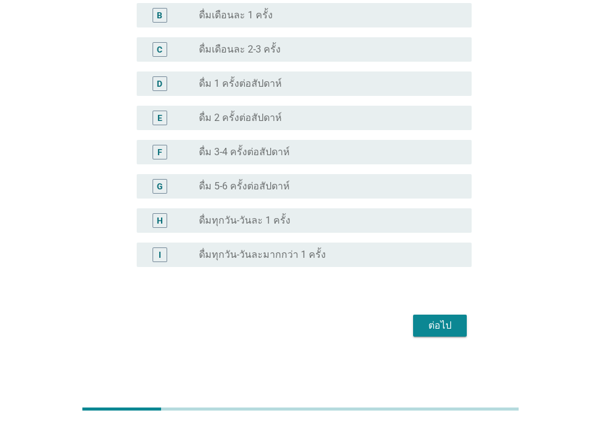
click at [456, 328] on div "ต่อไป" at bounding box center [440, 325] width 34 height 15
